Goal: Feedback & Contribution: Leave review/rating

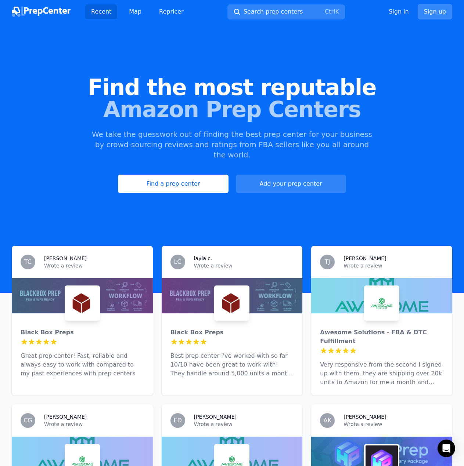
click at [436, 9] on link "Sign up" at bounding box center [435, 11] width 35 height 15
click at [435, 14] on link "Sign up" at bounding box center [435, 11] width 35 height 15
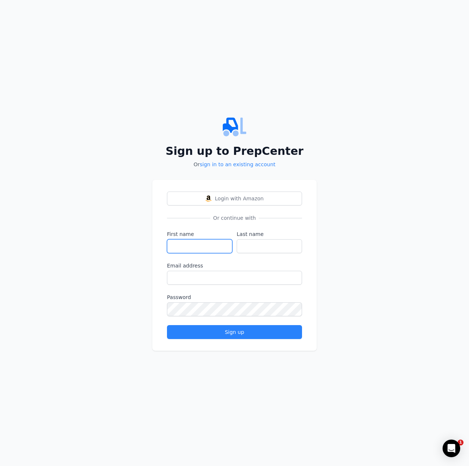
click at [203, 250] on input "First name" at bounding box center [199, 246] width 65 height 14
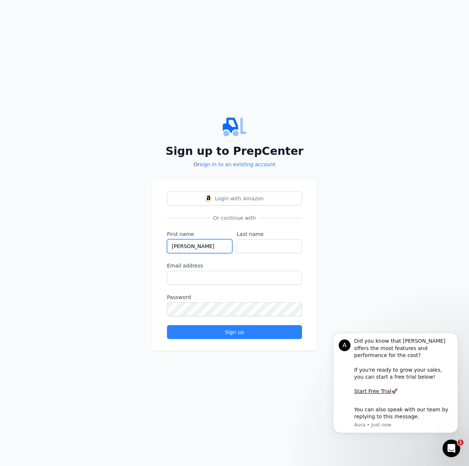
type input "[PERSON_NAME]"
type input "Vone"
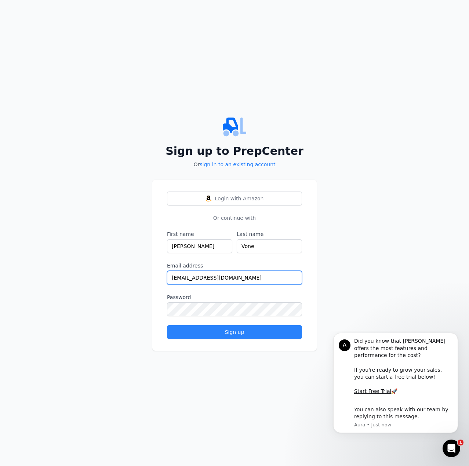
type input "[EMAIL_ADDRESS][DOMAIN_NAME]"
click at [167, 325] on button "Sign up" at bounding box center [234, 332] width 135 height 14
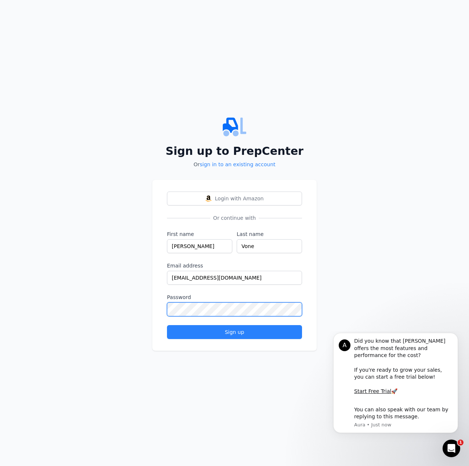
click at [167, 325] on button "Sign up" at bounding box center [234, 332] width 135 height 14
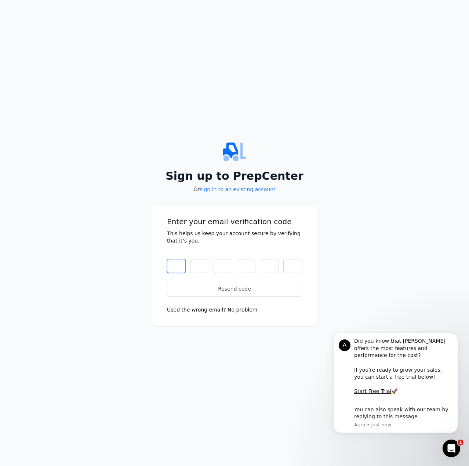
click at [171, 266] on input "text" at bounding box center [176, 266] width 19 height 14
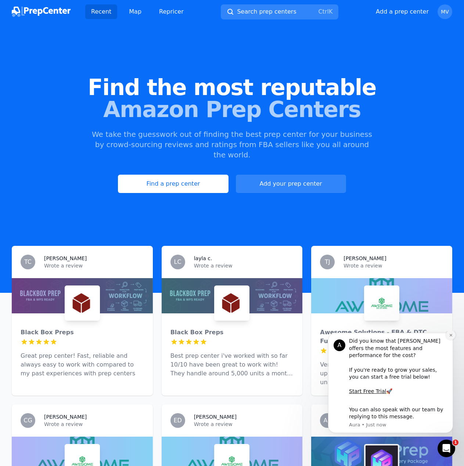
click at [451, 337] on icon "Dismiss notification" at bounding box center [450, 335] width 3 height 3
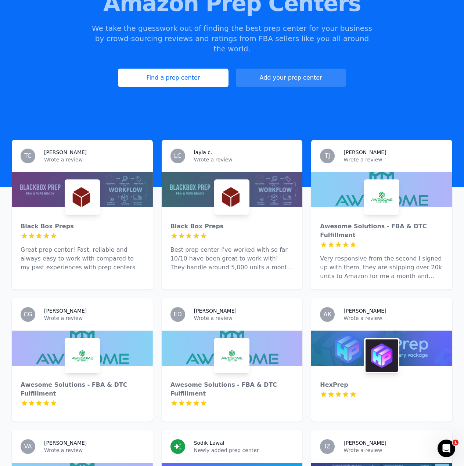
scroll to position [110, 0]
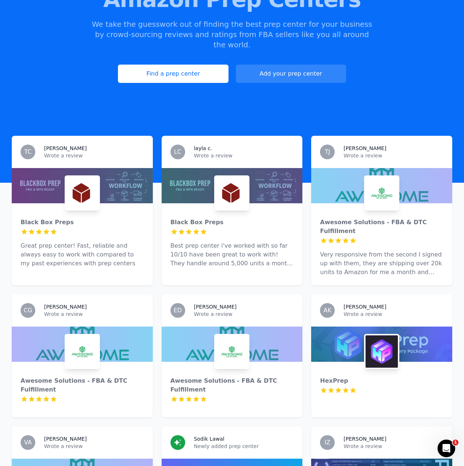
click at [389, 336] on img at bounding box center [381, 352] width 32 height 32
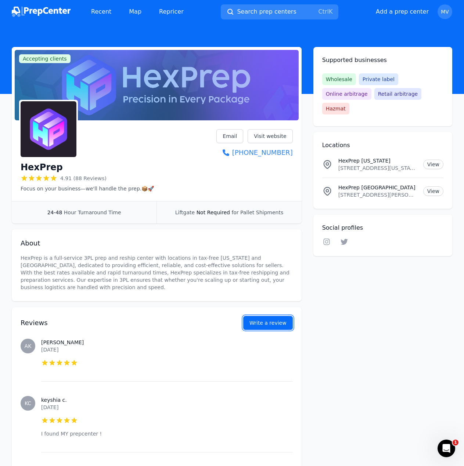
click at [277, 321] on button "Write a review" at bounding box center [268, 323] width 50 height 14
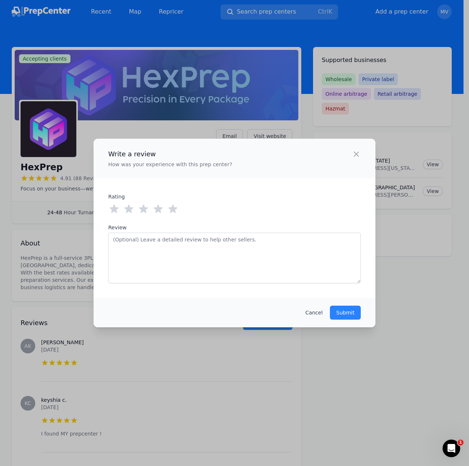
click at [170, 214] on icon at bounding box center [173, 209] width 12 height 12
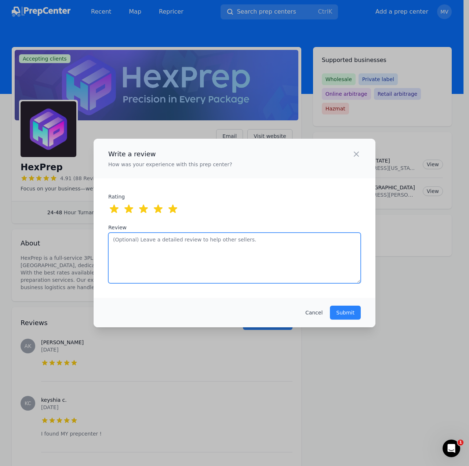
click at [187, 258] on textarea "Review" at bounding box center [234, 258] width 253 height 51
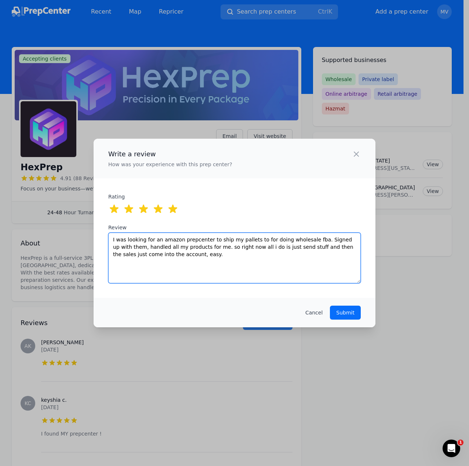
type textarea "I was looking for an amazon prepcenter to ship my pallets to for doing wholesal…"
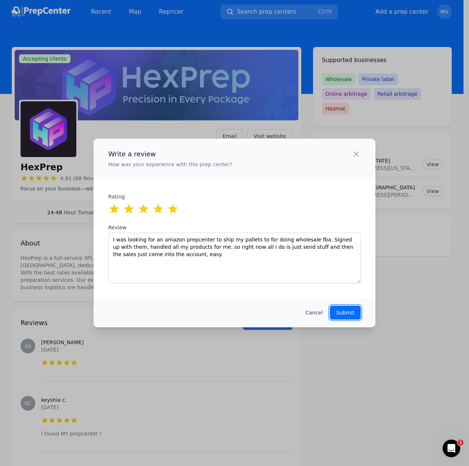
click at [347, 318] on button "Submit" at bounding box center [345, 313] width 31 height 14
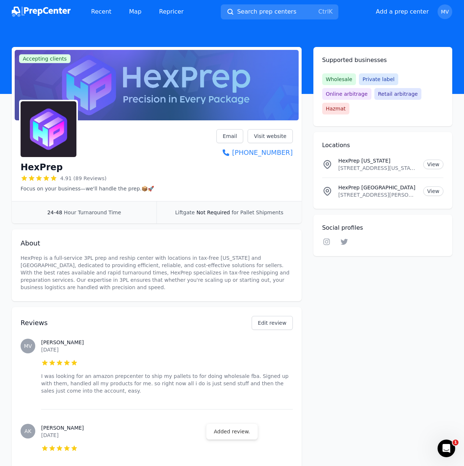
click at [54, 3] on div "Recent Map Repricer Search prep centers Ctrl K Open main menu Add a prep center…" at bounding box center [232, 12] width 440 height 24
click at [55, 8] on img at bounding box center [41, 12] width 59 height 10
